Goal: Task Accomplishment & Management: Manage account settings

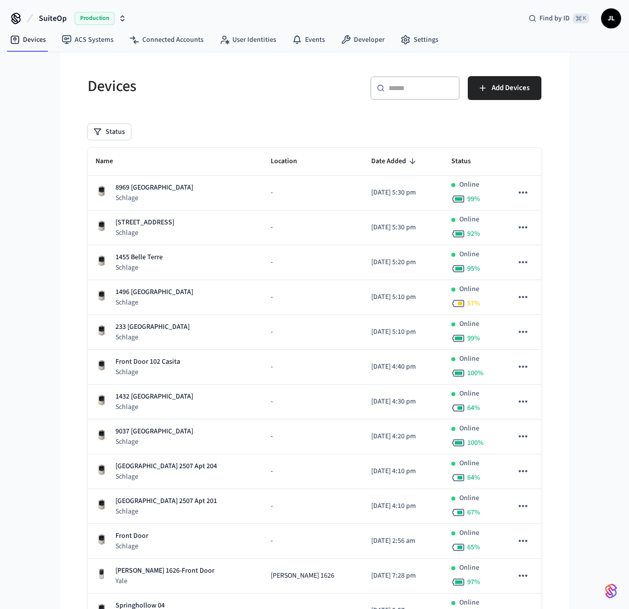
click at [94, 20] on span "Production" at bounding box center [95, 18] width 40 height 13
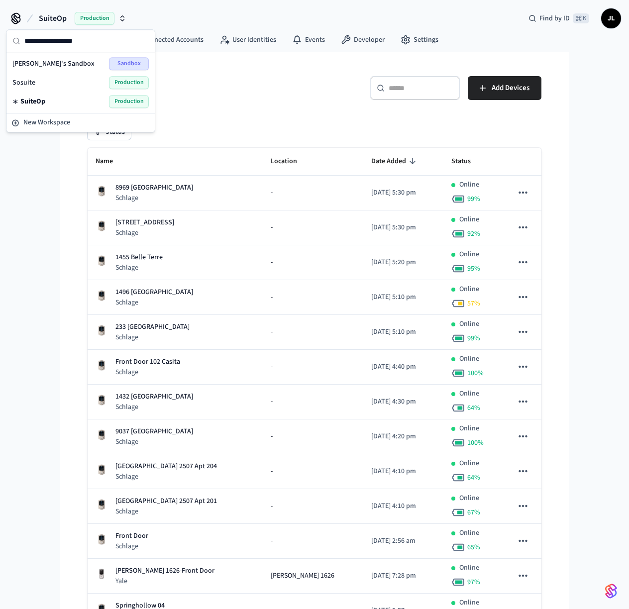
click at [72, 66] on span "[PERSON_NAME]'s Sandbox" at bounding box center [53, 64] width 82 height 10
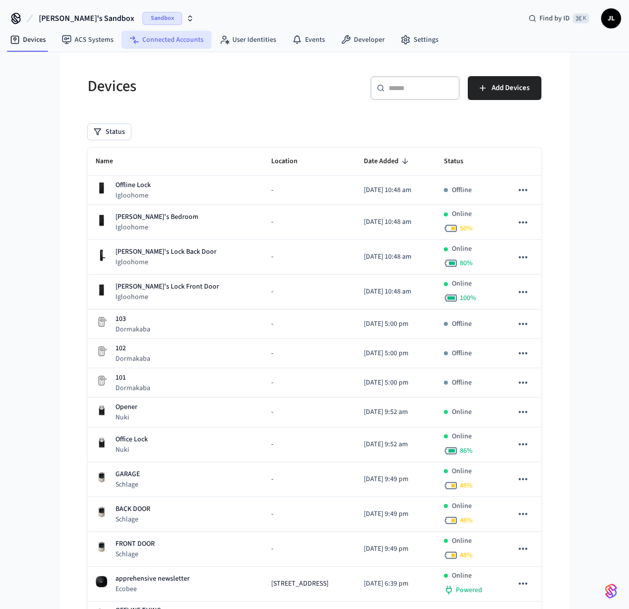
click at [169, 41] on link "Connected Accounts" at bounding box center [166, 40] width 90 height 18
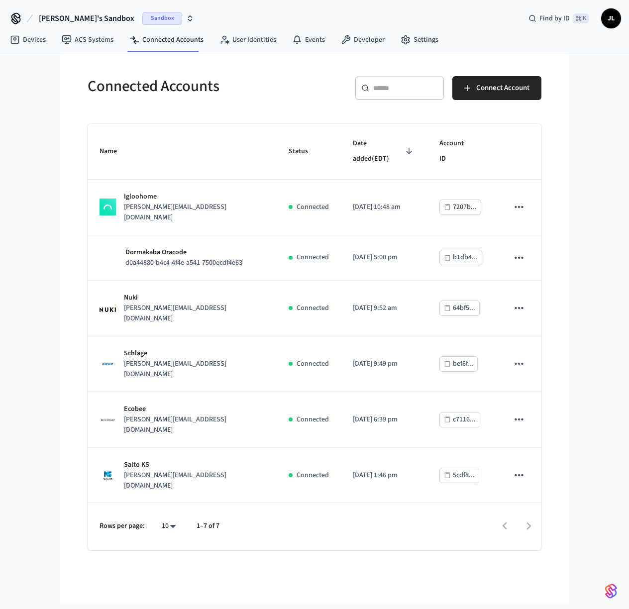
click at [211, 516] on div "[PERSON_NAME] [PERSON_NAME][EMAIL_ADDRESS][DOMAIN_NAME]" at bounding box center [182, 531] width 165 height 31
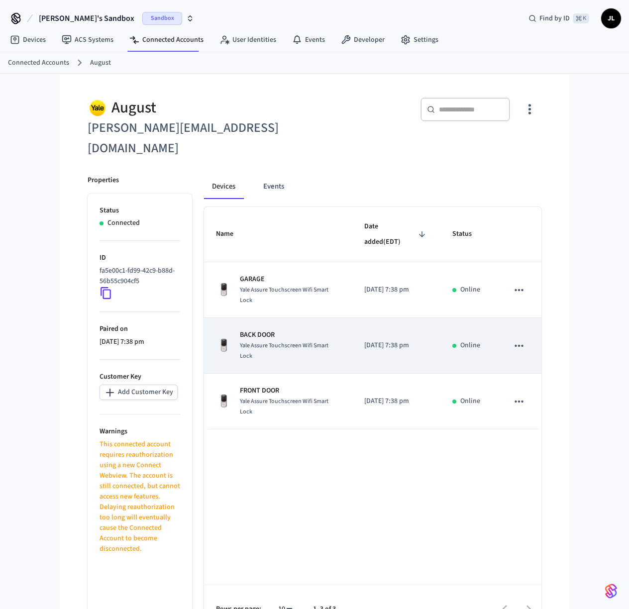
click at [316, 341] on div "Yale Assure Touchscreen Wifi Smart Lock" at bounding box center [290, 351] width 101 height 21
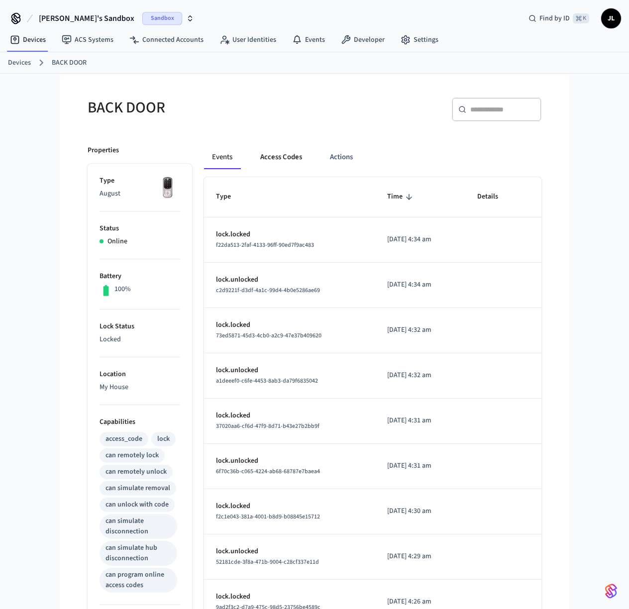
click at [282, 158] on button "Access Codes" at bounding box center [281, 157] width 58 height 24
